Goal: Check status: Check status

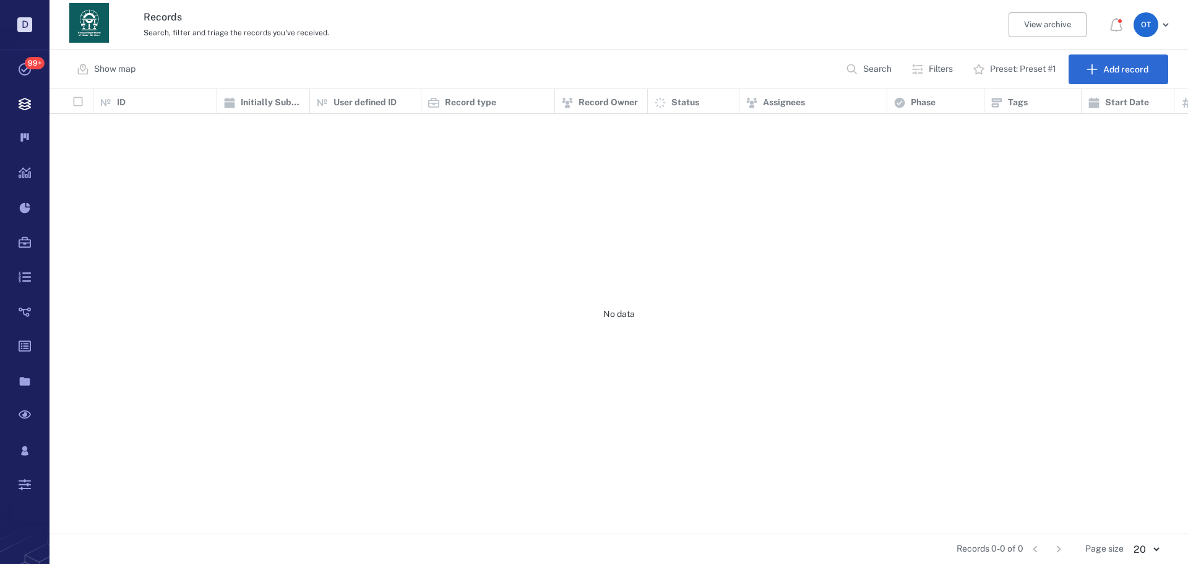
click at [893, 74] on button "Search" at bounding box center [869, 69] width 63 height 30
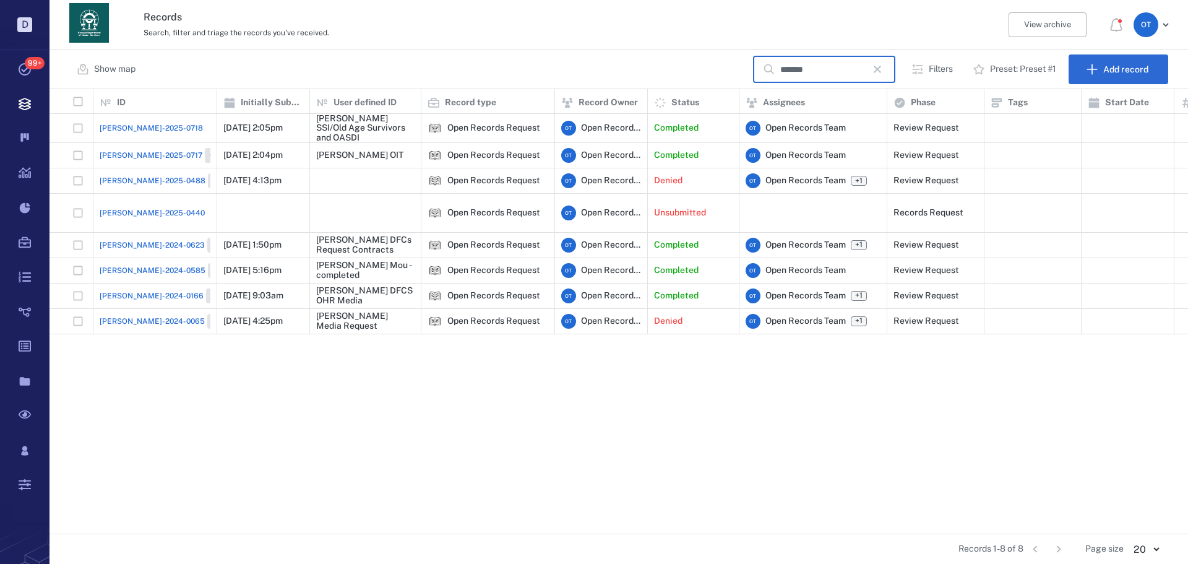
type input "*******"
click at [157, 129] on div "[PERSON_NAME]-2025-0718" at bounding box center [155, 128] width 111 height 25
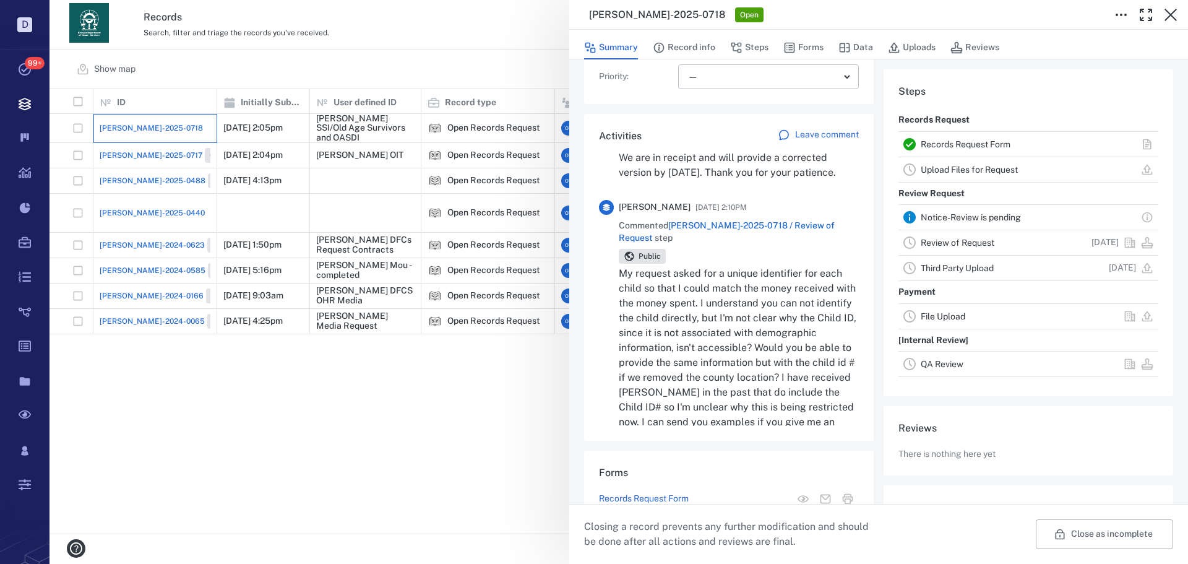
scroll to position [186, 0]
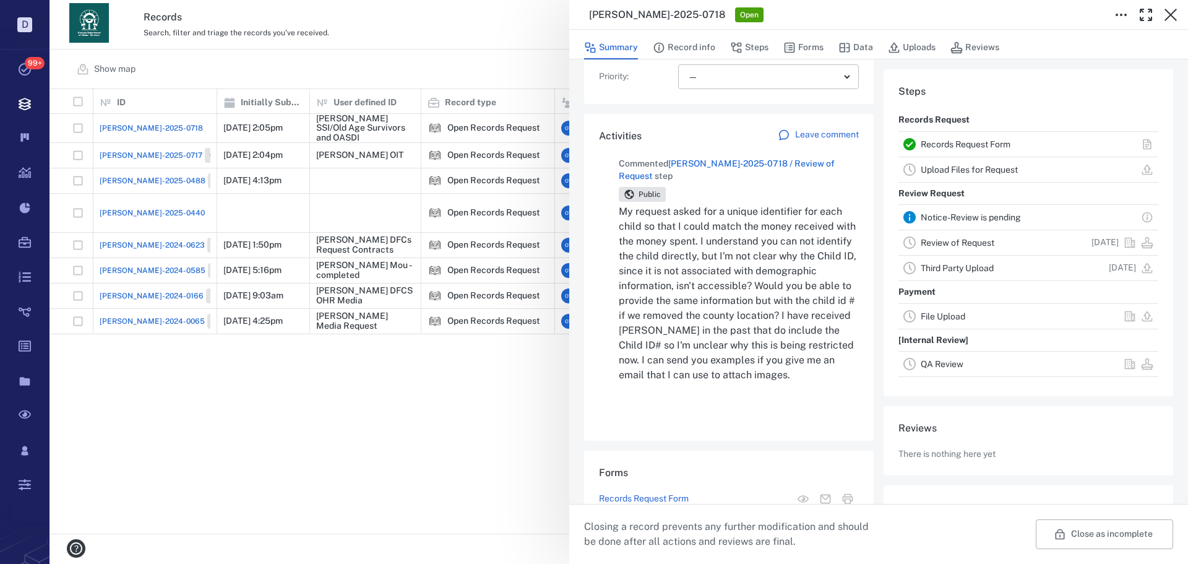
click at [739, 317] on p "My request asked for a unique identifier for each child so that I could match t…" at bounding box center [739, 293] width 240 height 178
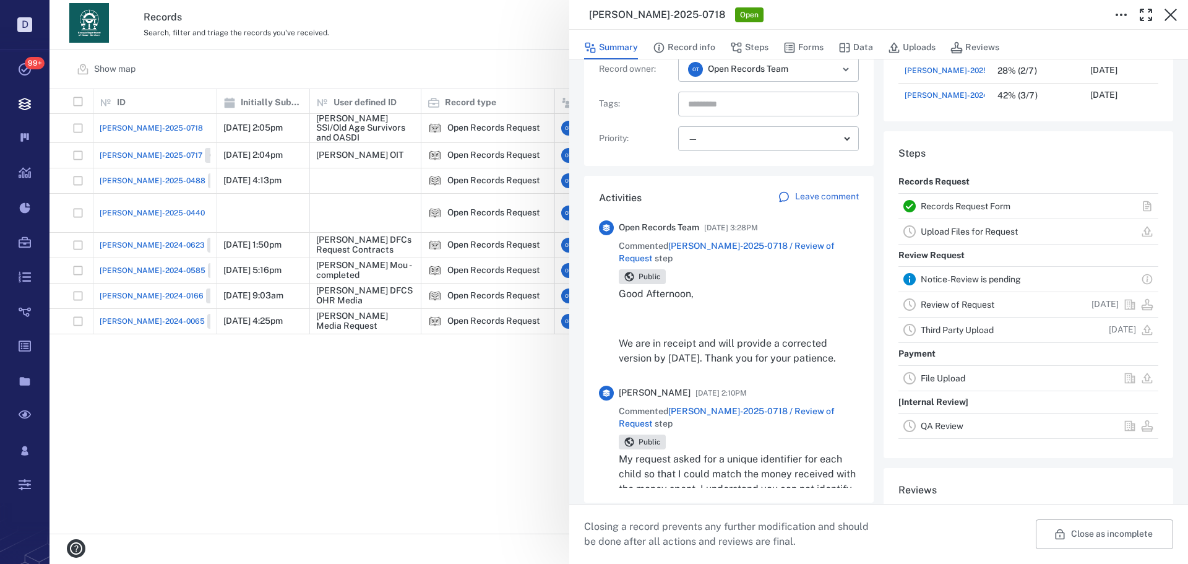
click at [502, 91] on div "[PERSON_NAME]-2025-0718 Open Summary Record info Steps Forms Data Uploads Revie…" at bounding box center [618, 282] width 1138 height 564
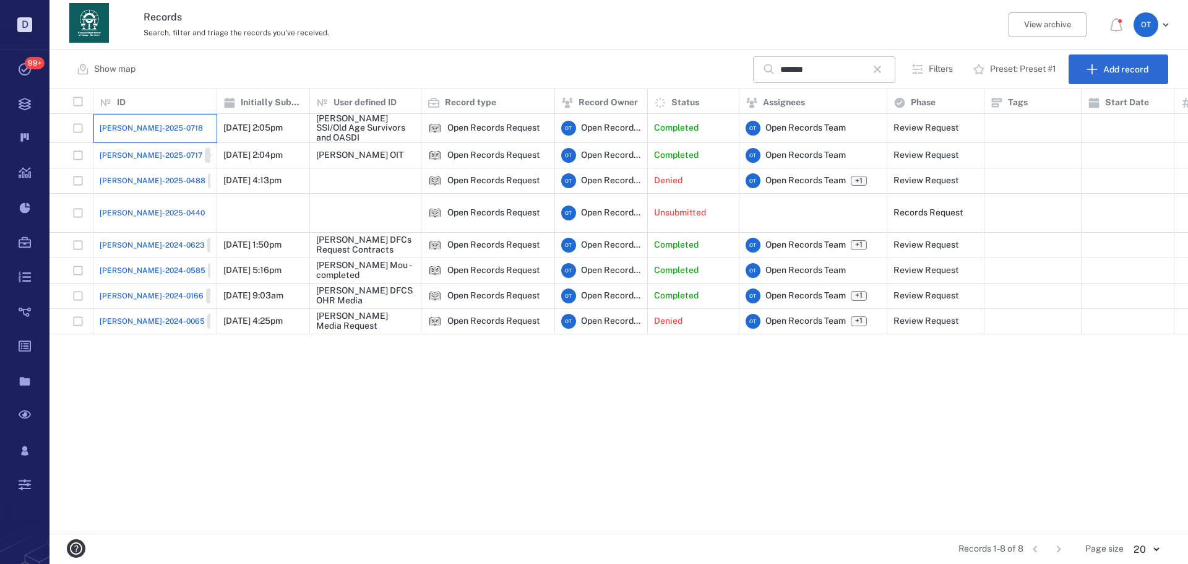
click at [144, 142] on div "[PERSON_NAME]-2025-0718" at bounding box center [155, 128] width 124 height 29
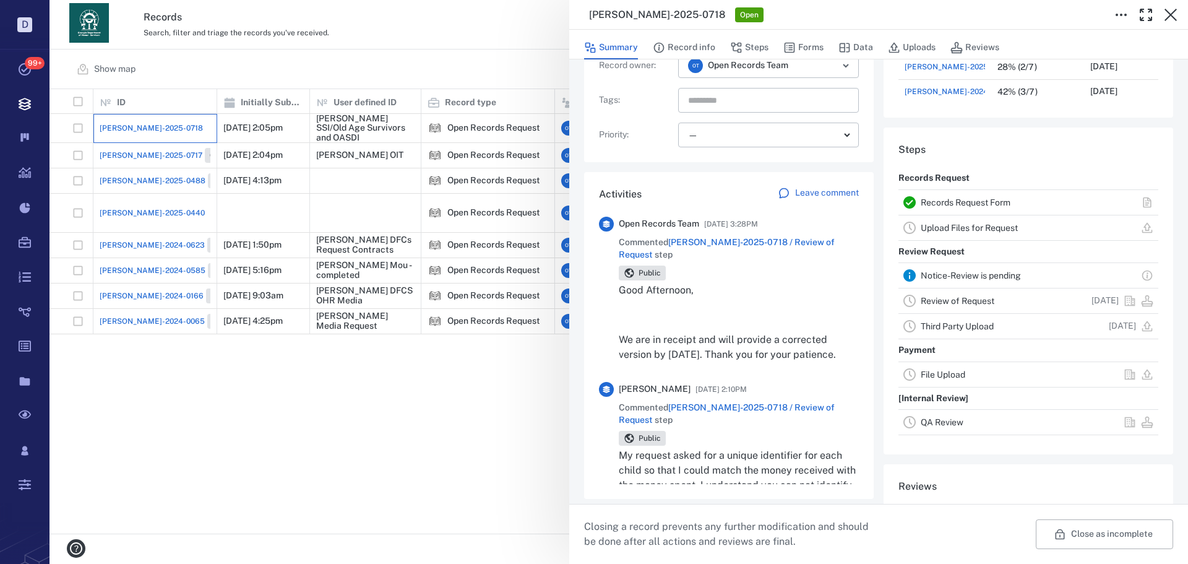
scroll to position [247, 0]
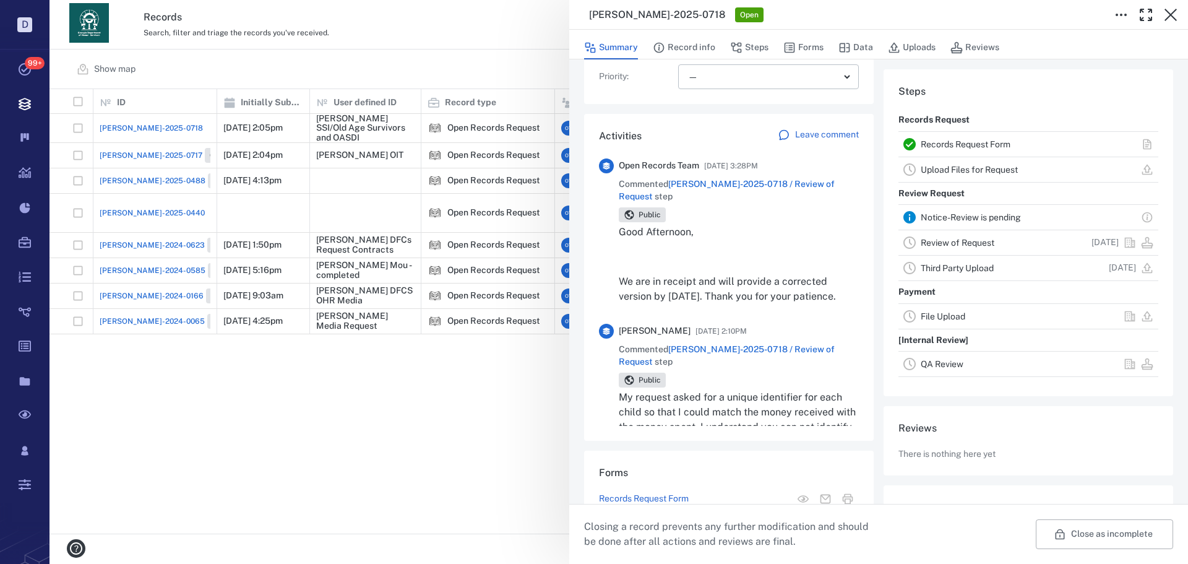
click at [762, 259] on div "Good Afternoon, We are in receipt and will provide a corrected version by [DATE…" at bounding box center [739, 264] width 240 height 79
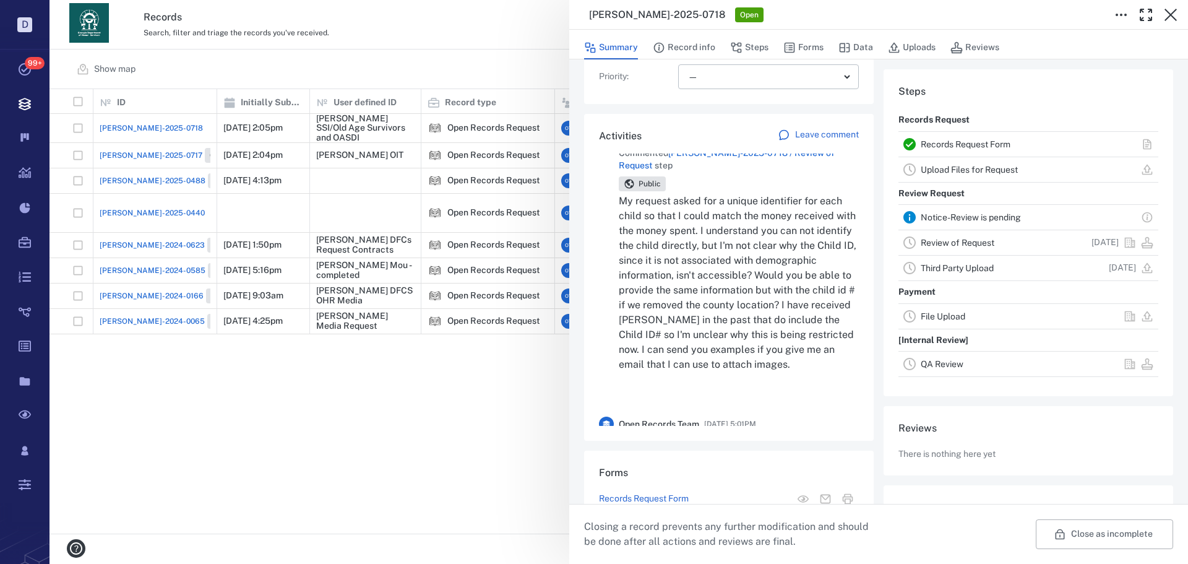
scroll to position [197, 0]
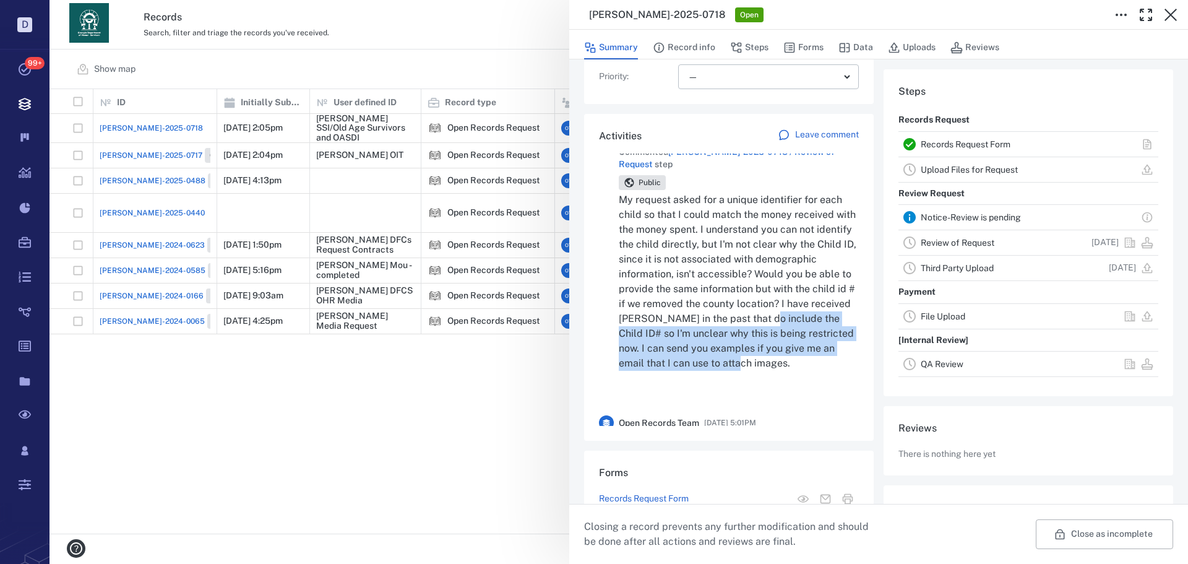
drag, startPoint x: 678, startPoint y: 368, endPoint x: 702, endPoint y: 320, distance: 53.7
click at [702, 320] on p "My request asked for a unique identifier for each child so that I could match t…" at bounding box center [739, 281] width 240 height 178
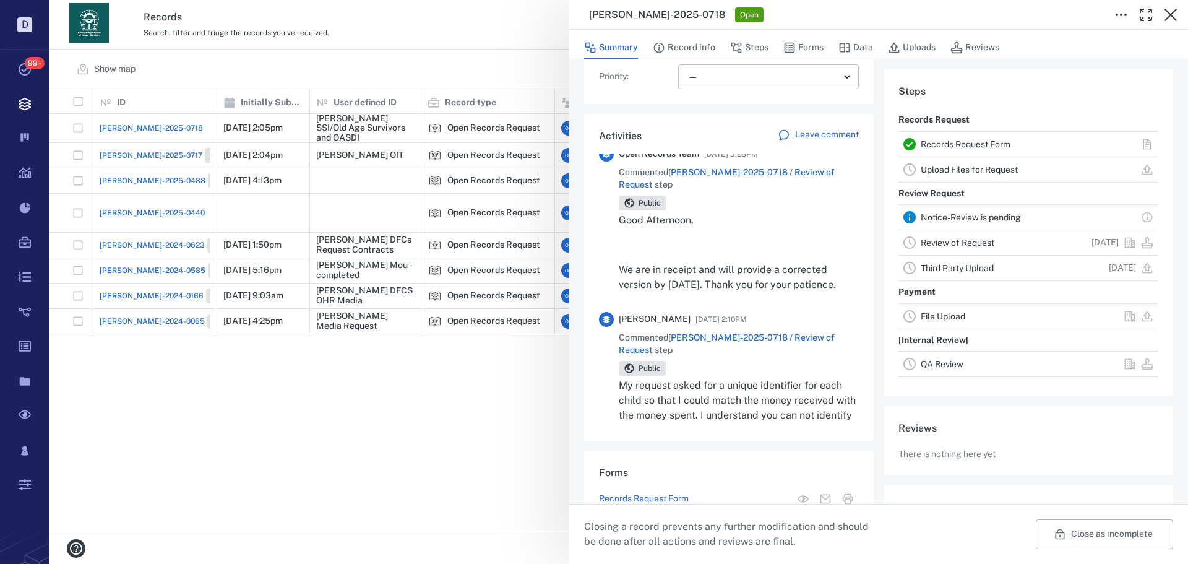
scroll to position [0, 0]
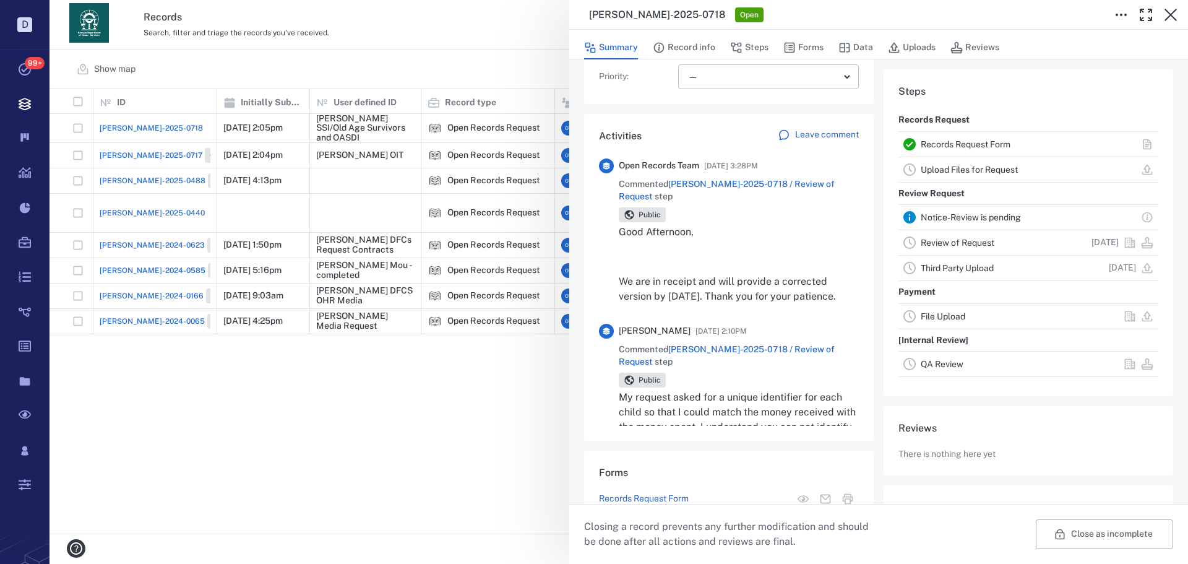
click at [682, 324] on div "[PERSON_NAME] [DATE] 2:10PM Commented [PERSON_NAME]-2025-0718 / Review of Reque…" at bounding box center [729, 463] width 260 height 289
click at [640, 335] on span "[PERSON_NAME]" at bounding box center [655, 331] width 72 height 12
drag, startPoint x: 640, startPoint y: 335, endPoint x: 676, endPoint y: 340, distance: 36.2
click at [681, 337] on span "[PERSON_NAME]" at bounding box center [655, 331] width 72 height 12
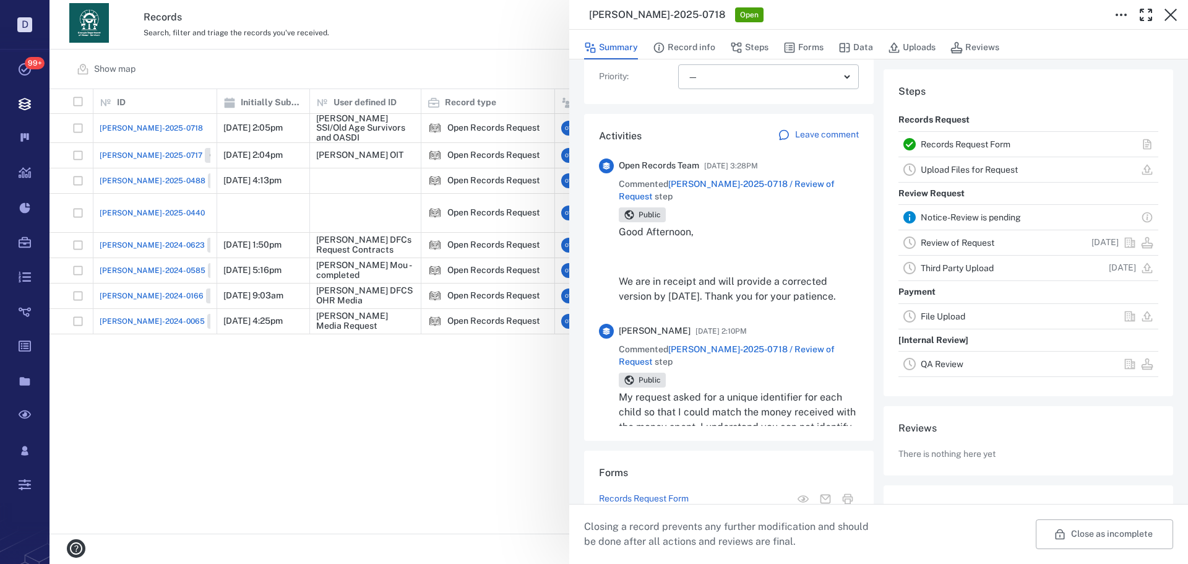
click at [357, 29] on div "[PERSON_NAME]-2025-0718 Open Summary Record info Steps Forms Data Uploads Revie…" at bounding box center [618, 282] width 1138 height 564
drag, startPoint x: 469, startPoint y: 77, endPoint x: 653, endPoint y: 89, distance: 184.8
click at [468, 77] on div "[PERSON_NAME]-2025-0718 Open Summary Record info Steps Forms Data Uploads Revie…" at bounding box center [618, 282] width 1138 height 564
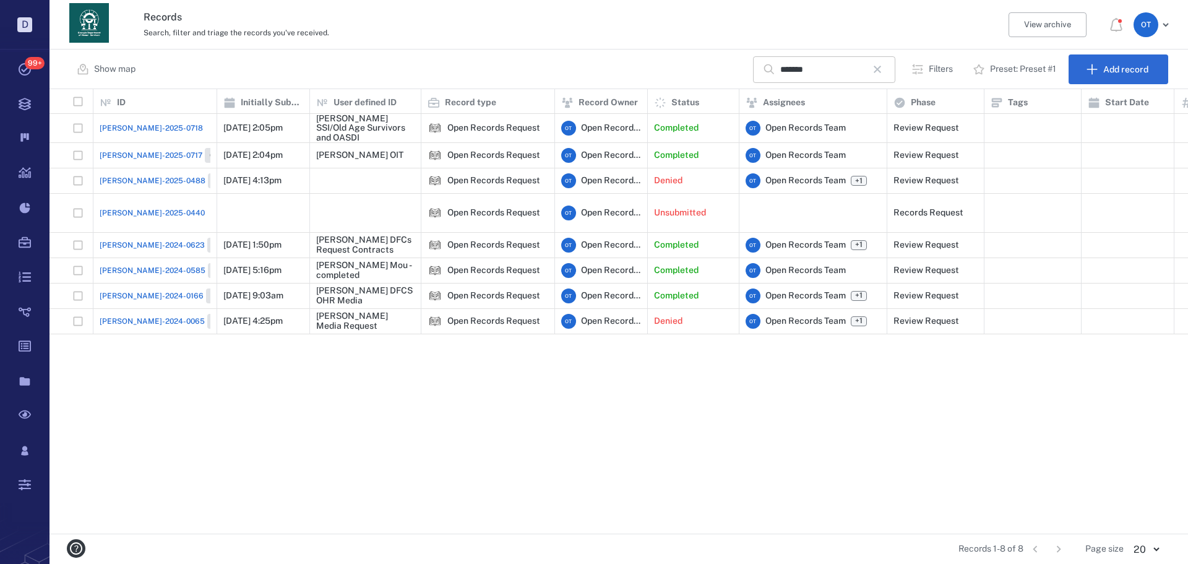
click at [873, 71] on button "button" at bounding box center [877, 69] width 21 height 21
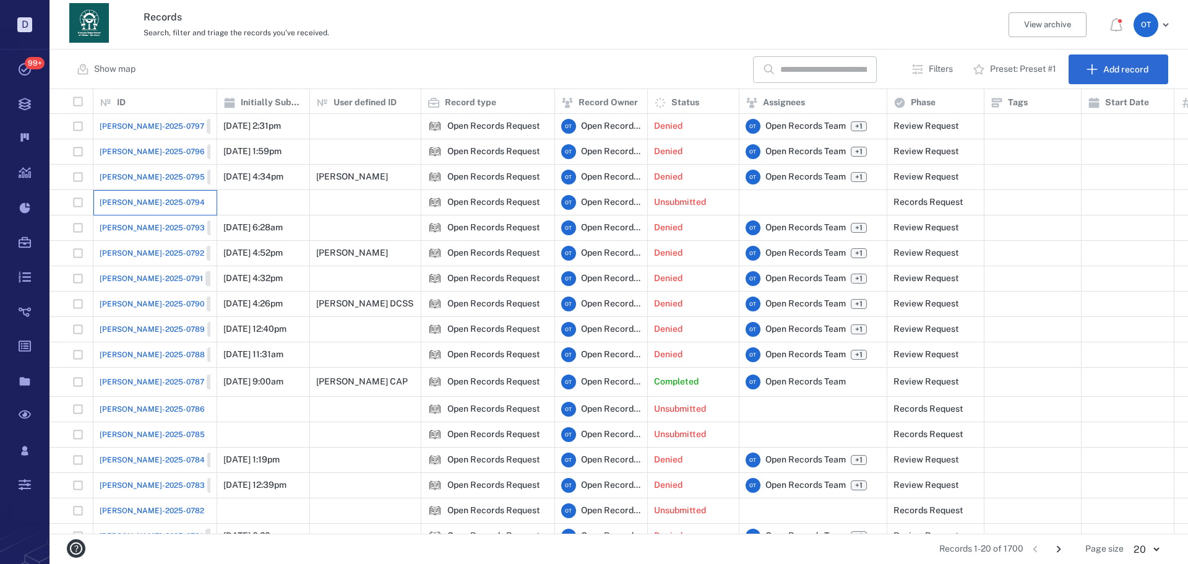
click at [155, 196] on div "[PERSON_NAME]-2025-0794" at bounding box center [155, 202] width 111 height 25
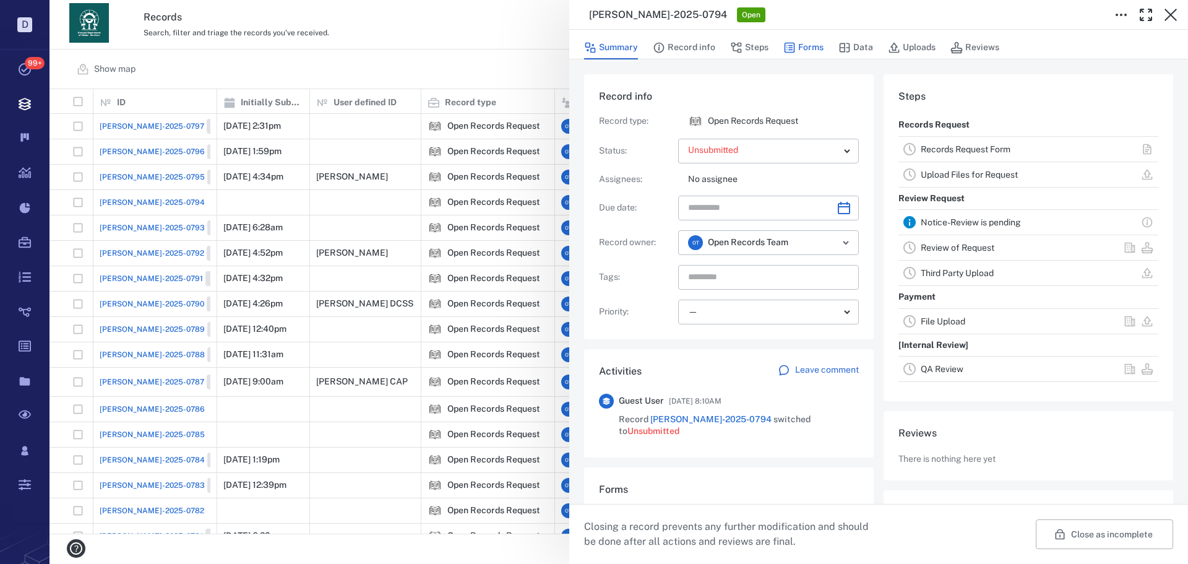
click at [811, 51] on button "Forms" at bounding box center [803, 48] width 40 height 24
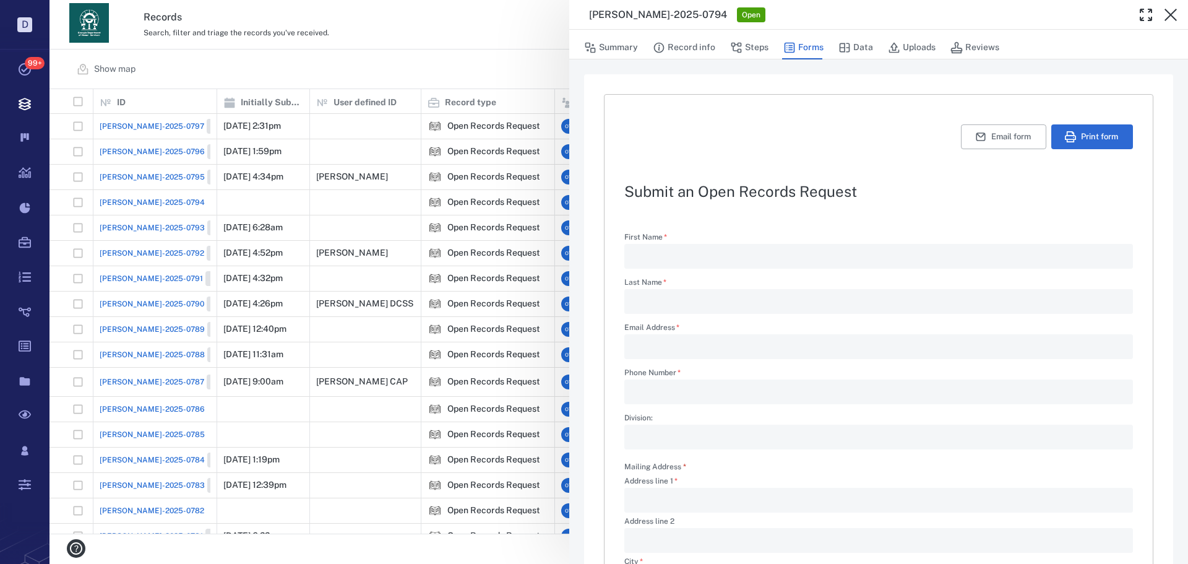
scroll to position [186, 0]
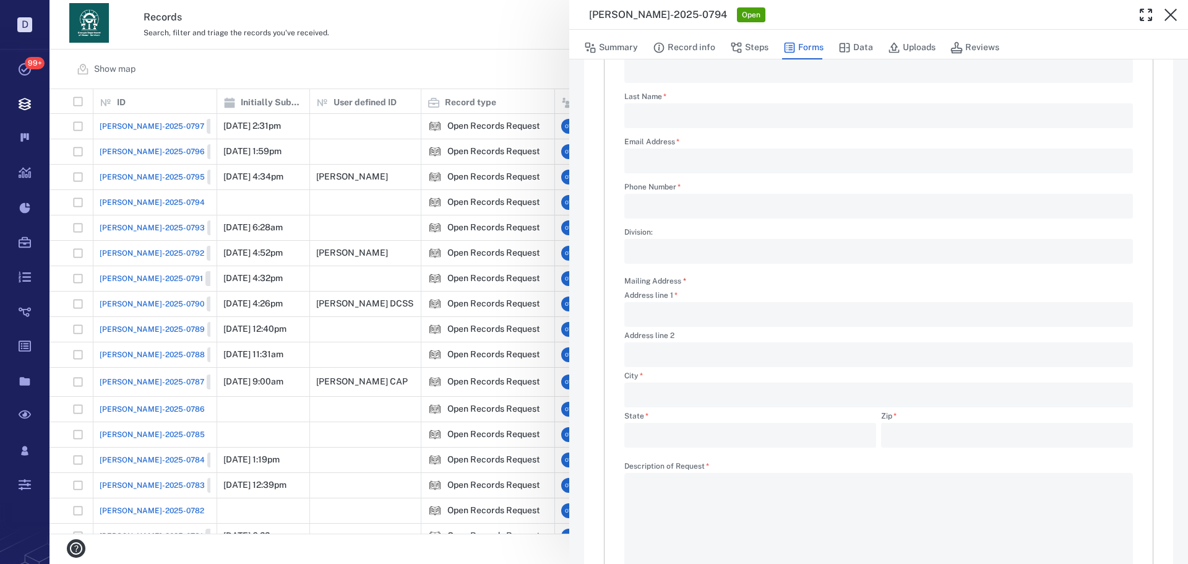
drag, startPoint x: 519, startPoint y: 79, endPoint x: 368, endPoint y: 1, distance: 169.9
click at [514, 76] on div "[PERSON_NAME]-2025-0794 Open Summary Record info Steps Forms Data Uploads Revie…" at bounding box center [618, 282] width 1138 height 564
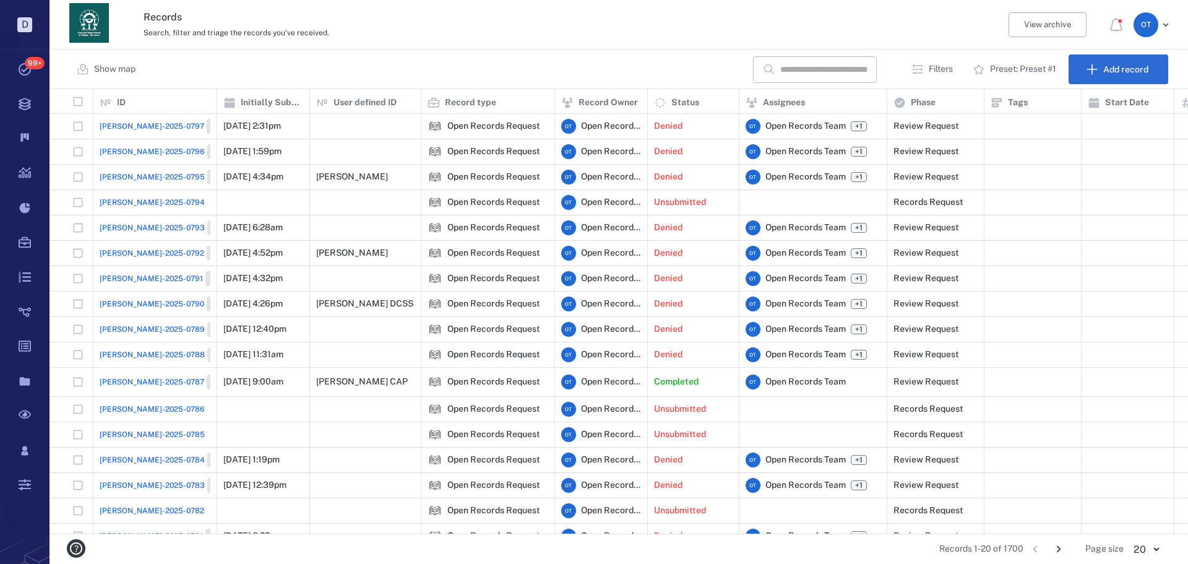
click at [711, 67] on div "Show map ​ Filters Preset: Preset #1 Add record" at bounding box center [618, 69] width 1138 height 40
